Goal: Information Seeking & Learning: Learn about a topic

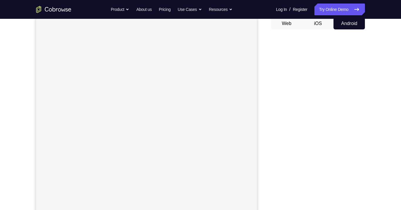
scroll to position [58, 0]
click at [369, 50] on div "Your Support Agent Your Customer Web iOS Android Next Steps We’d be happy to gi…" at bounding box center [201, 153] width 376 height 387
click at [5, 111] on div "Your Support Agent Your Customer Web iOS Android Next Steps We’d be happy to gi…" at bounding box center [200, 153] width 401 height 387
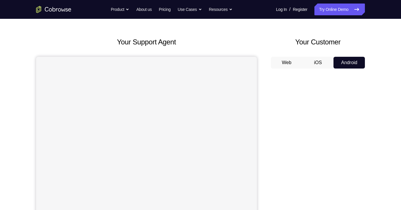
scroll to position [19, 0]
click at [319, 59] on button "iOS" at bounding box center [317, 63] width 31 height 12
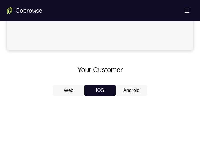
scroll to position [213, 0]
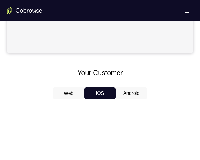
click at [125, 92] on button "Android" at bounding box center [130, 93] width 31 height 12
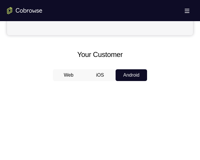
scroll to position [235, 0]
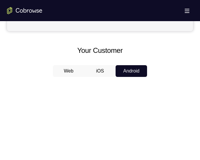
click at [107, 75] on button "iOS" at bounding box center [99, 71] width 31 height 12
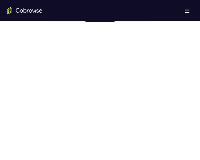
scroll to position [289, 0]
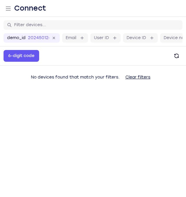
scroll to position [59, 0]
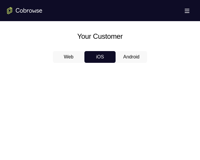
scroll to position [250, 0]
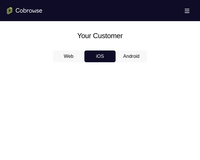
click at [133, 61] on button "Android" at bounding box center [130, 56] width 31 height 12
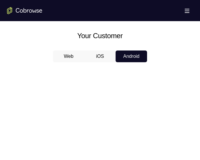
click at [109, 62] on button "iOS" at bounding box center [99, 56] width 31 height 12
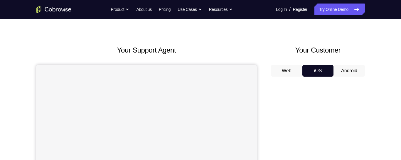
scroll to position [0, 0]
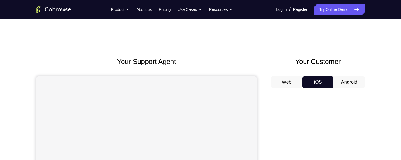
click at [199, 84] on button "Android" at bounding box center [348, 82] width 31 height 12
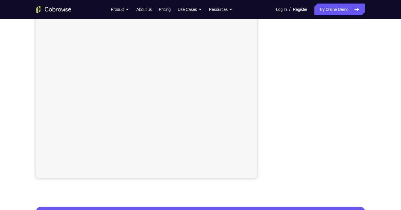
scroll to position [96, 0]
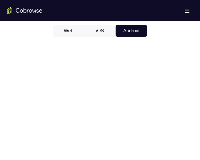
scroll to position [276, 0]
click at [102, 28] on button "iOS" at bounding box center [99, 30] width 31 height 12
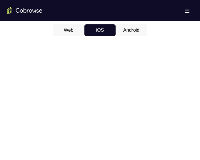
click at [126, 30] on button "Android" at bounding box center [130, 30] width 31 height 12
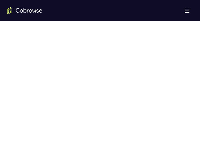
scroll to position [342, 0]
click at [147, 89] on div at bounding box center [100, 64] width 186 height 181
click at [145, 114] on div at bounding box center [100, 109] width 186 height 181
click at [146, 114] on div at bounding box center [100, 109] width 186 height 181
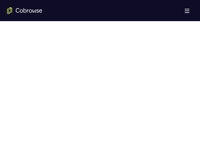
click at [145, 114] on div at bounding box center [100, 109] width 186 height 181
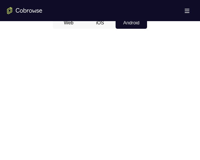
click at [147, 122] on div at bounding box center [100, 123] width 186 height 181
click at [146, 119] on div at bounding box center [100, 123] width 186 height 181
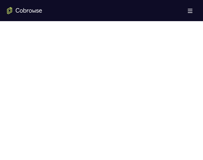
scroll to position [298, 0]
click at [162, 83] on div at bounding box center [101, 108] width 189 height 181
